Goal: Information Seeking & Learning: Learn about a topic

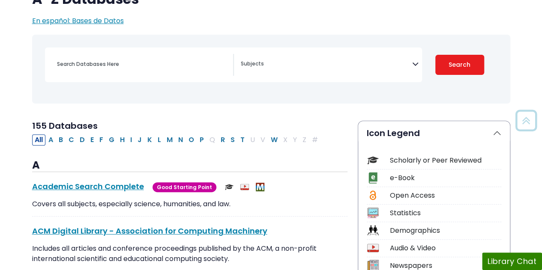
scroll to position [86, 0]
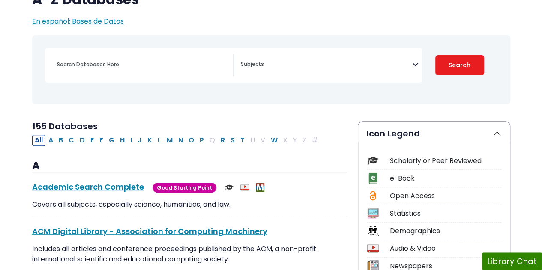
click at [270, 71] on span "Search filters" at bounding box center [326, 65] width 171 height 22
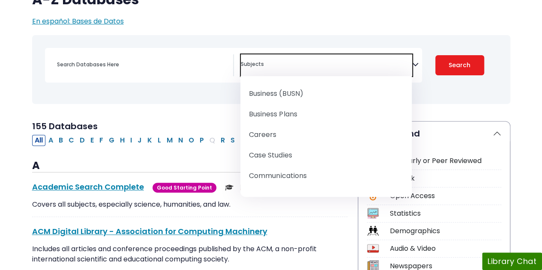
scroll to position [138, 0]
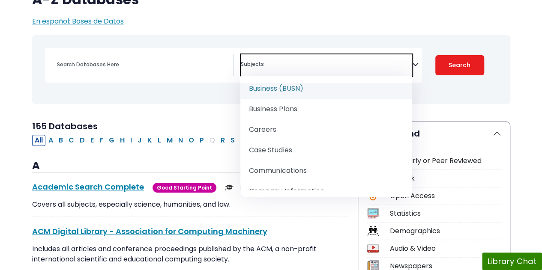
select select "219040"
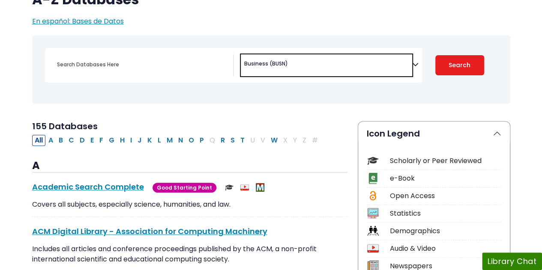
scroll to position [63, 0]
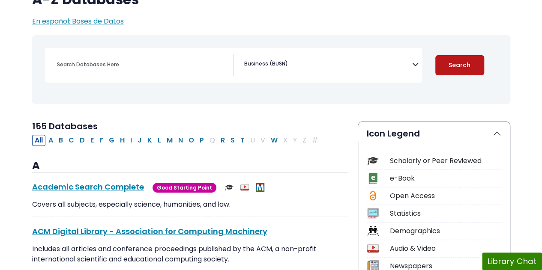
click at [465, 66] on button "Search" at bounding box center [459, 65] width 49 height 20
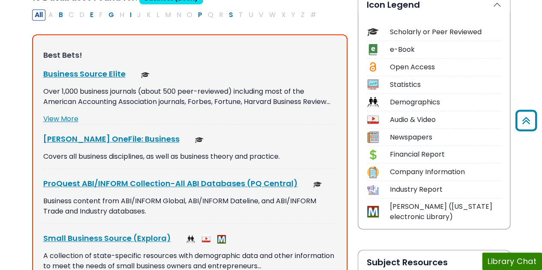
scroll to position [214, 0]
click at [88, 75] on link "Business Source Elite This link opens in a new window" at bounding box center [84, 74] width 82 height 11
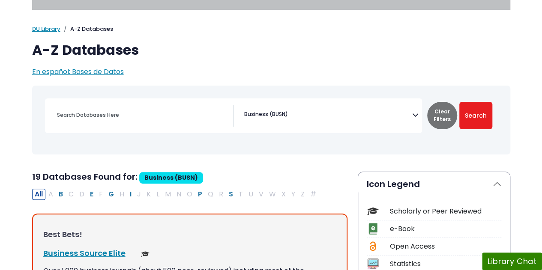
scroll to position [34, 0]
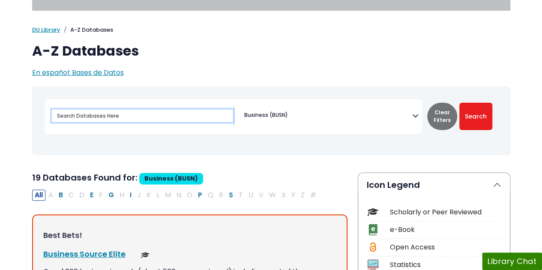
click at [101, 113] on input "Search database by title or keyword" at bounding box center [142, 116] width 181 height 12
type input "minors and contract law"
click at [459, 103] on button "Search" at bounding box center [475, 116] width 33 height 27
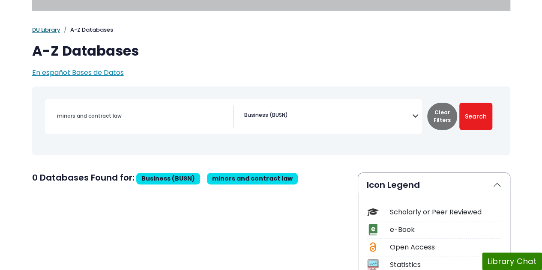
click at [39, 28] on link "DU Library" at bounding box center [46, 30] width 28 height 8
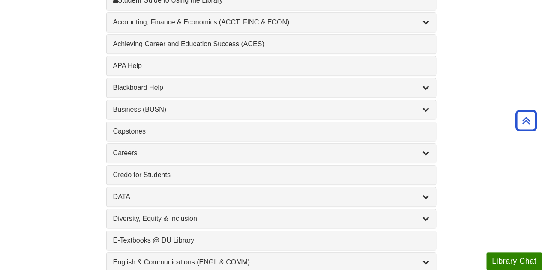
scroll to position [303, 0]
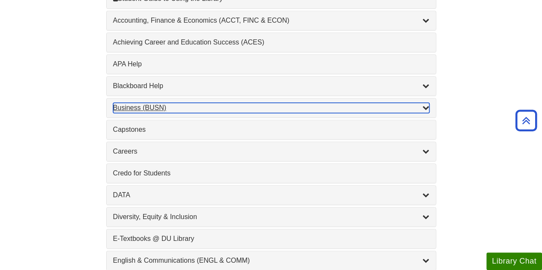
click at [255, 103] on div "Business (BUSN) , 9 guides" at bounding box center [271, 108] width 316 height 10
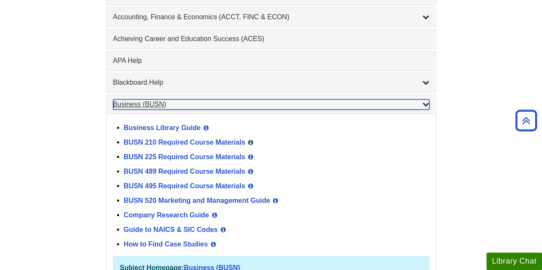
scroll to position [305, 0]
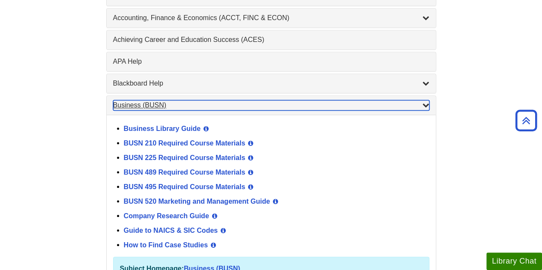
click at [280, 105] on div "Business (BUSN) , 9 guides" at bounding box center [271, 105] width 316 height 10
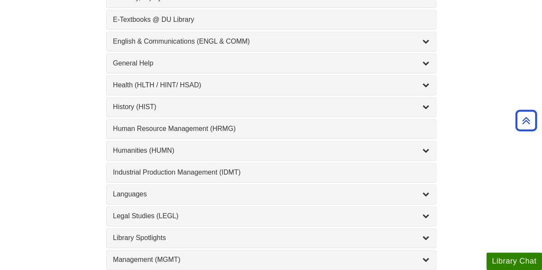
scroll to position [522, 0]
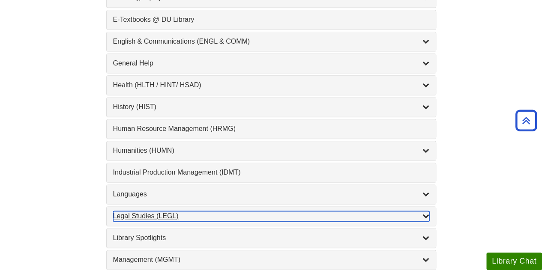
click at [268, 214] on div "Legal Studies (LEGL) , 2 guides" at bounding box center [271, 216] width 316 height 10
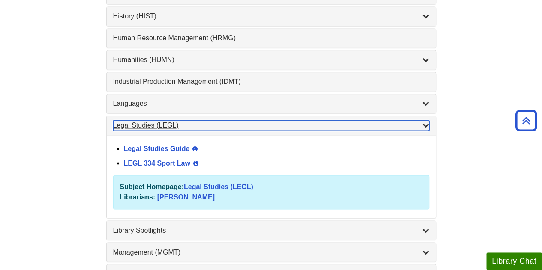
scroll to position [619, 0]
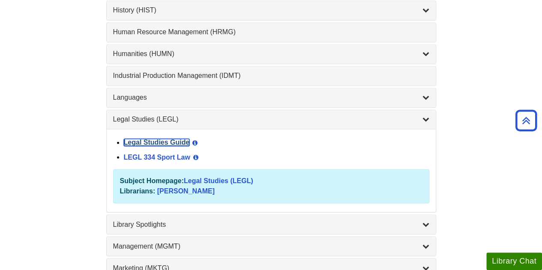
click at [175, 139] on link "Legal Studies Guide" at bounding box center [157, 142] width 66 height 7
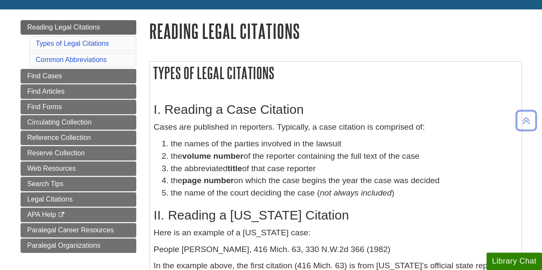
scroll to position [86, 0]
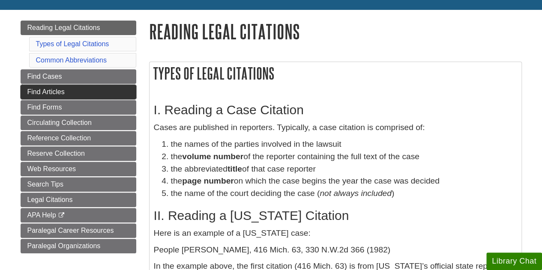
click at [74, 88] on link "Find Articles" at bounding box center [79, 92] width 116 height 15
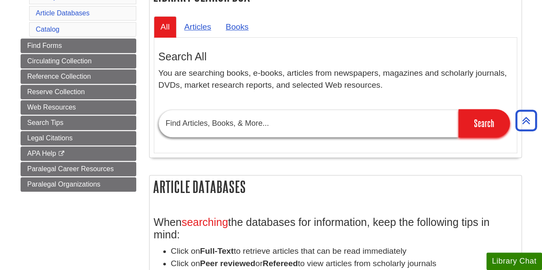
scroll to position [164, 0]
click at [247, 121] on input "text" at bounding box center [309, 124] width 300 height 28
type input "minors and contract law"
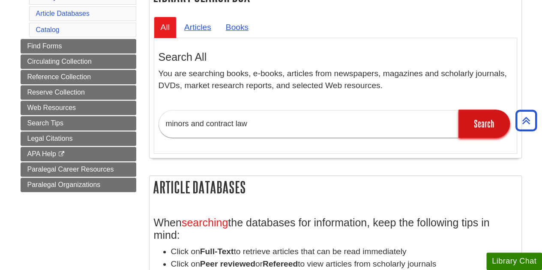
click at [480, 133] on input "Search" at bounding box center [484, 124] width 51 height 28
